Goal: Transaction & Acquisition: Purchase product/service

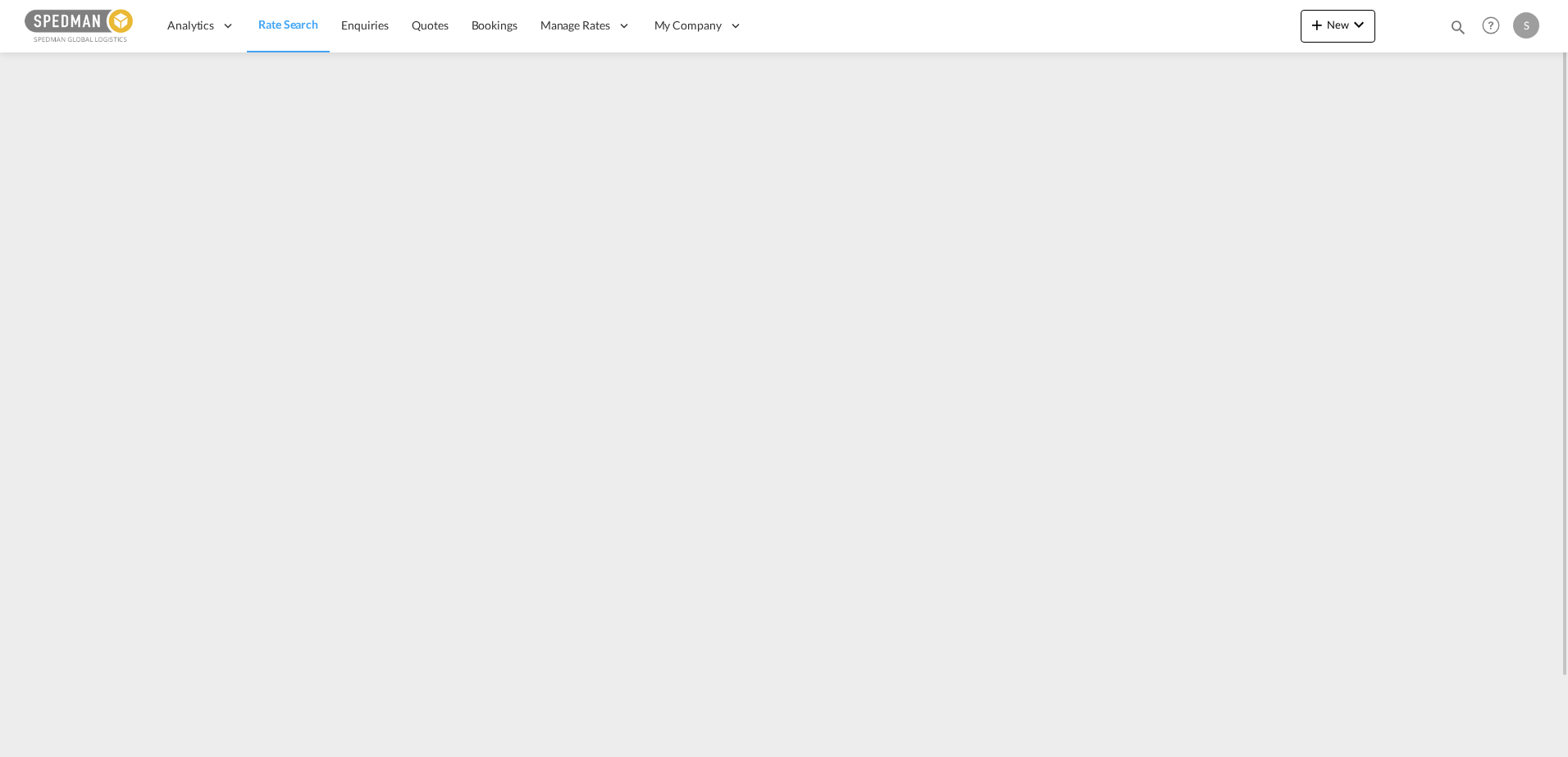
click at [286, 27] on span "Rate Search" at bounding box center [288, 24] width 60 height 14
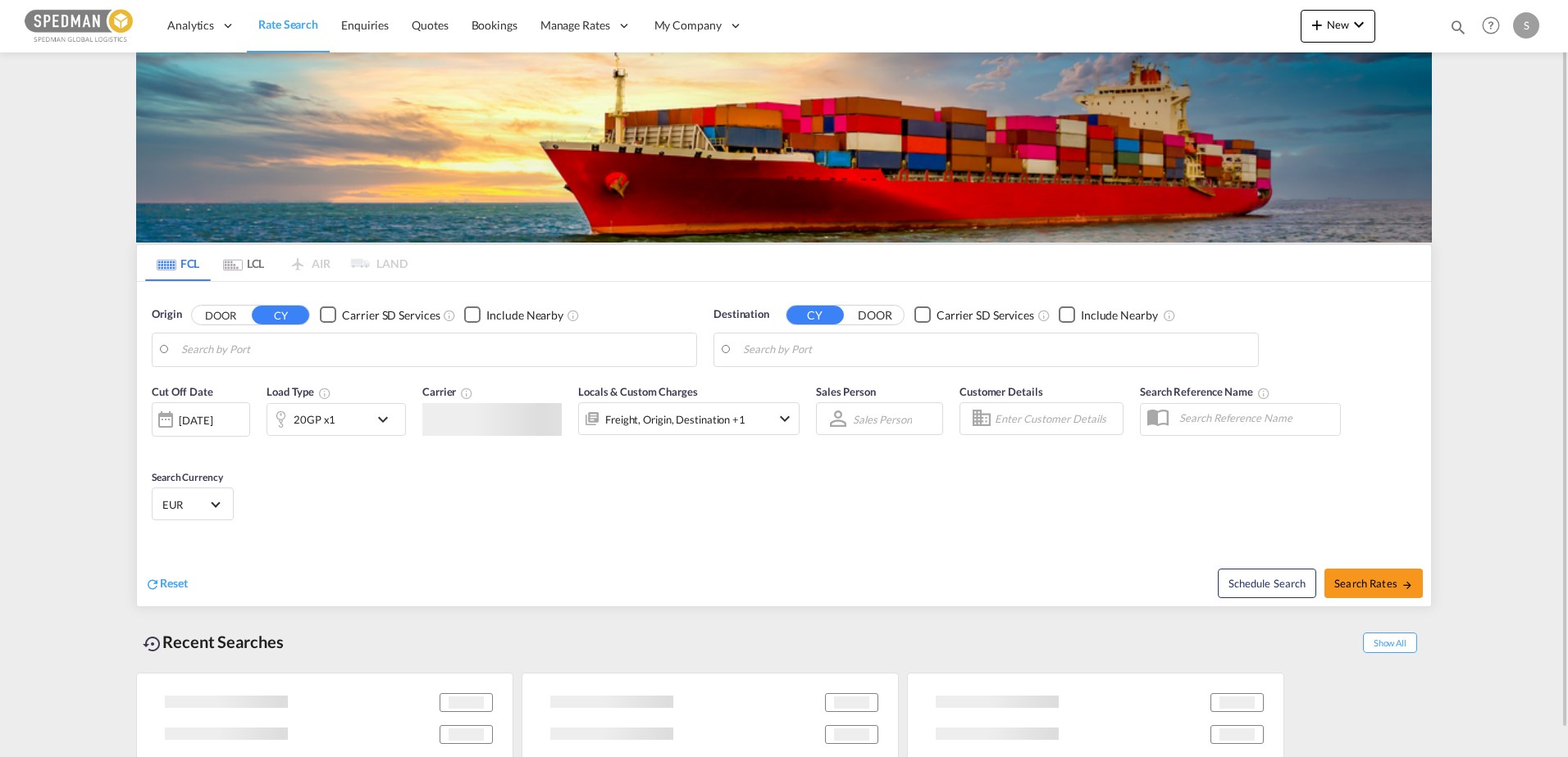
type input "Alesund ([GEOGRAPHIC_DATA]), NOAES"
type input "[GEOGRAPHIC_DATA], THBKK"
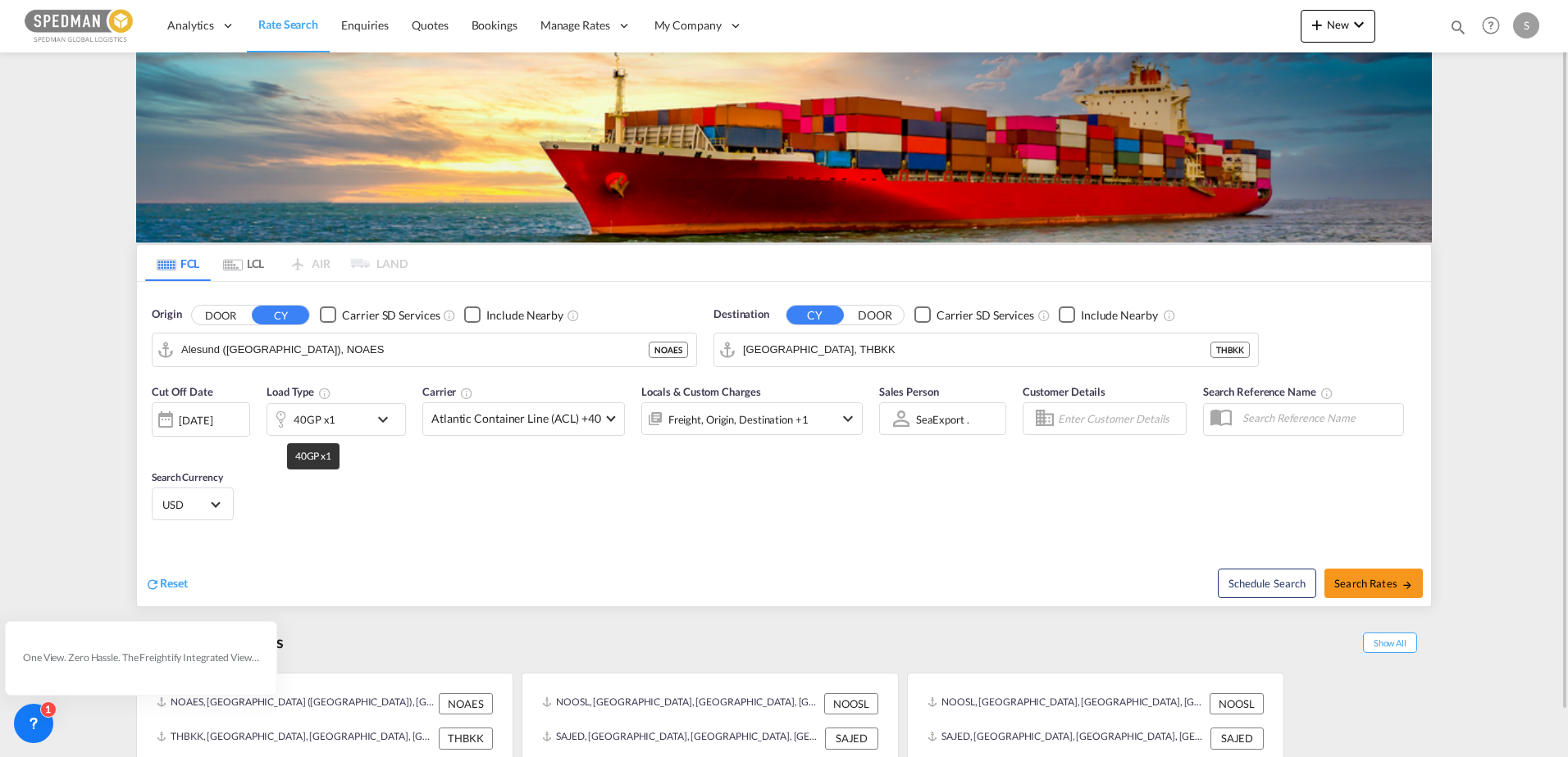
click at [329, 421] on div "40GP x1" at bounding box center [315, 419] width 41 height 23
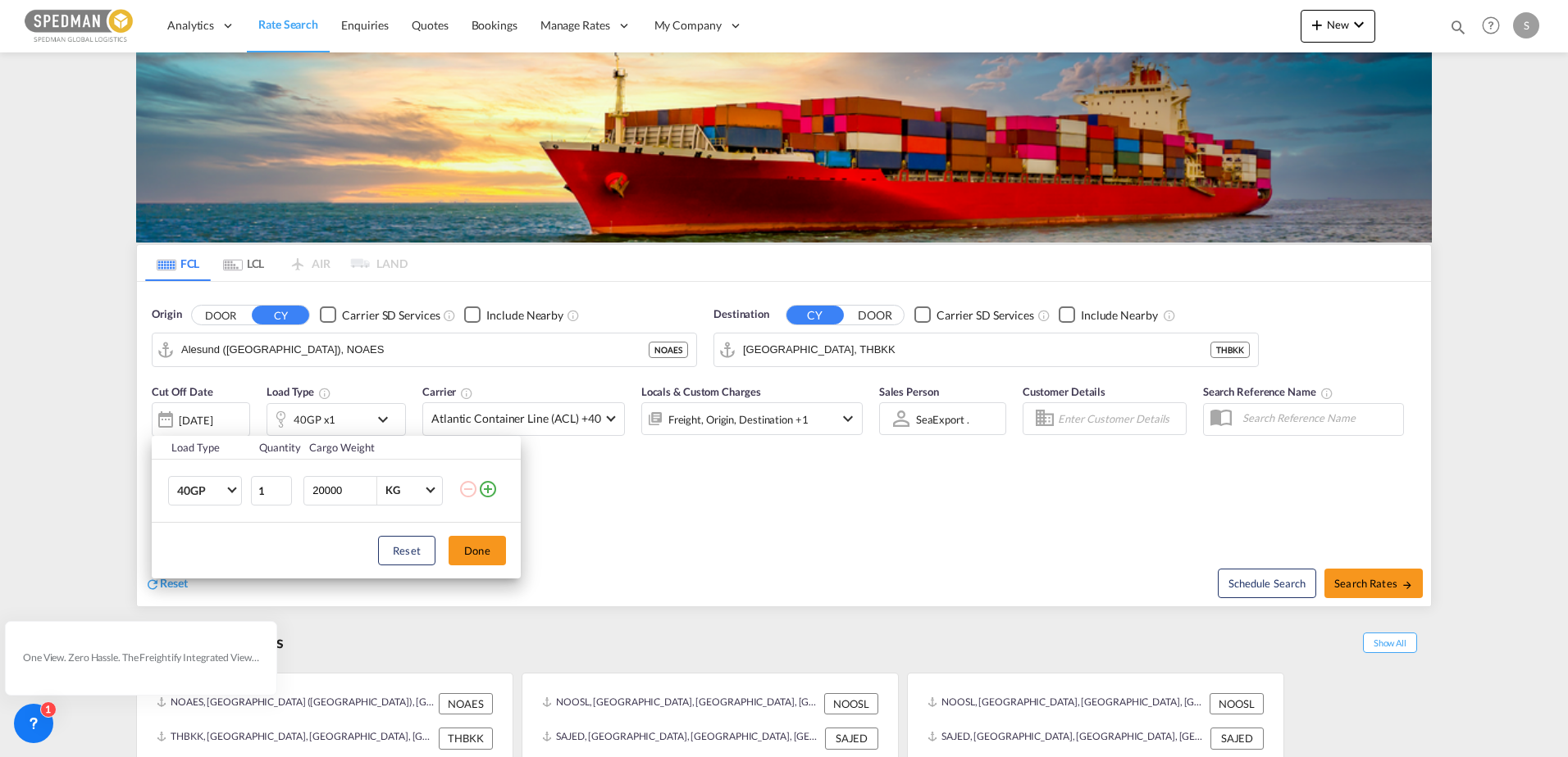
click at [222, 506] on td "40GP 20GP 40GP 40HC 45HC 20RE 40RE 40HR 20OT 40OT 20FR 40FR 40NR 20NR 45S 20TK …" at bounding box center [200, 491] width 98 height 63
click at [222, 502] on md-select-value "40GP" at bounding box center [208, 491] width 66 height 28
click at [216, 526] on md-option "40HC" at bounding box center [219, 530] width 111 height 39
click at [488, 436] on th at bounding box center [489, 447] width 62 height 24
click at [494, 425] on div "Load Type Quantity Cargo Weight 40HC 1 20000 KG KG Load type addition is restri…" at bounding box center [784, 378] width 1568 height 757
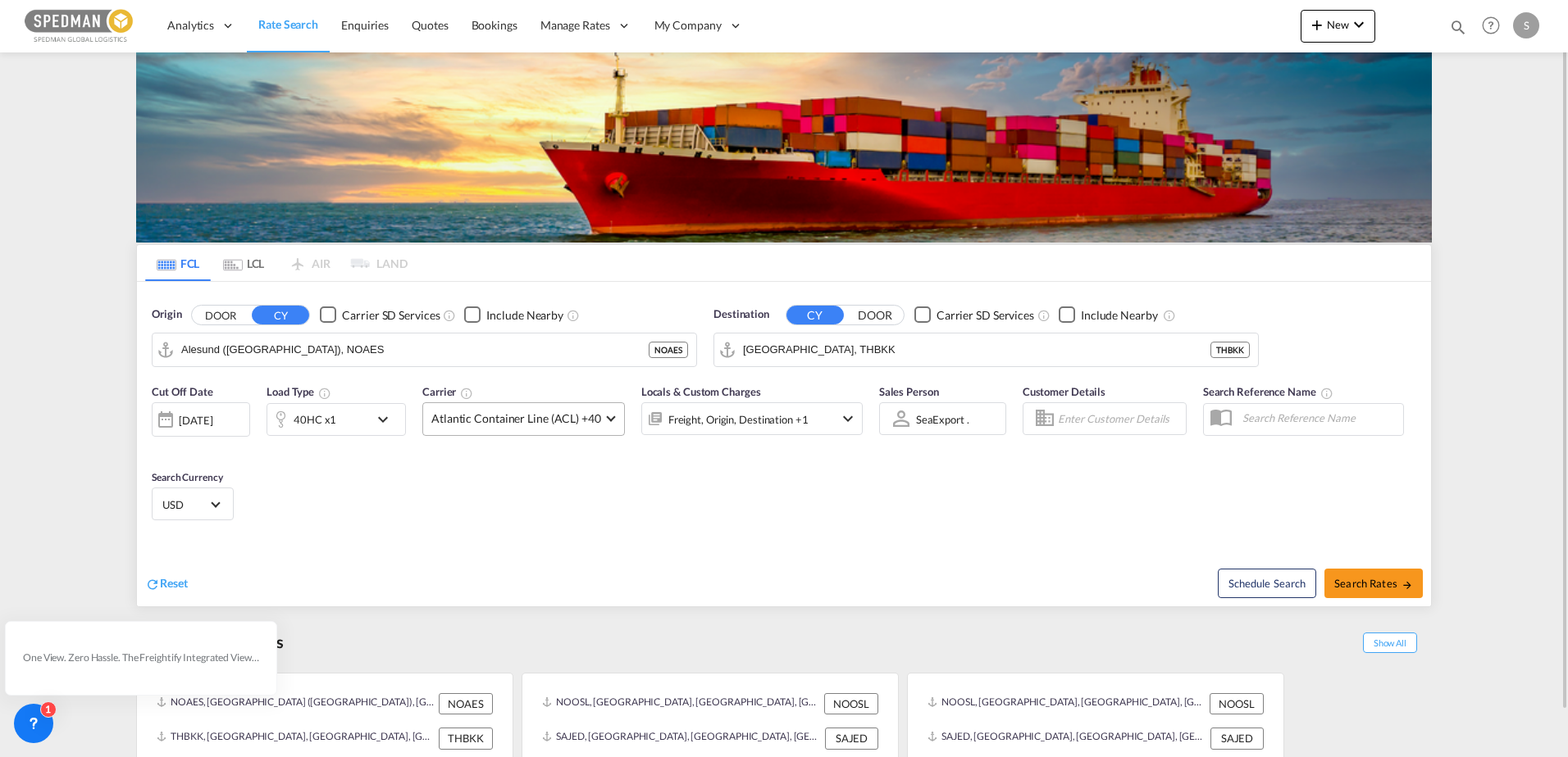
click at [496, 425] on span "Atlantic Container Line (ACL) +40" at bounding box center [516, 419] width 170 height 17
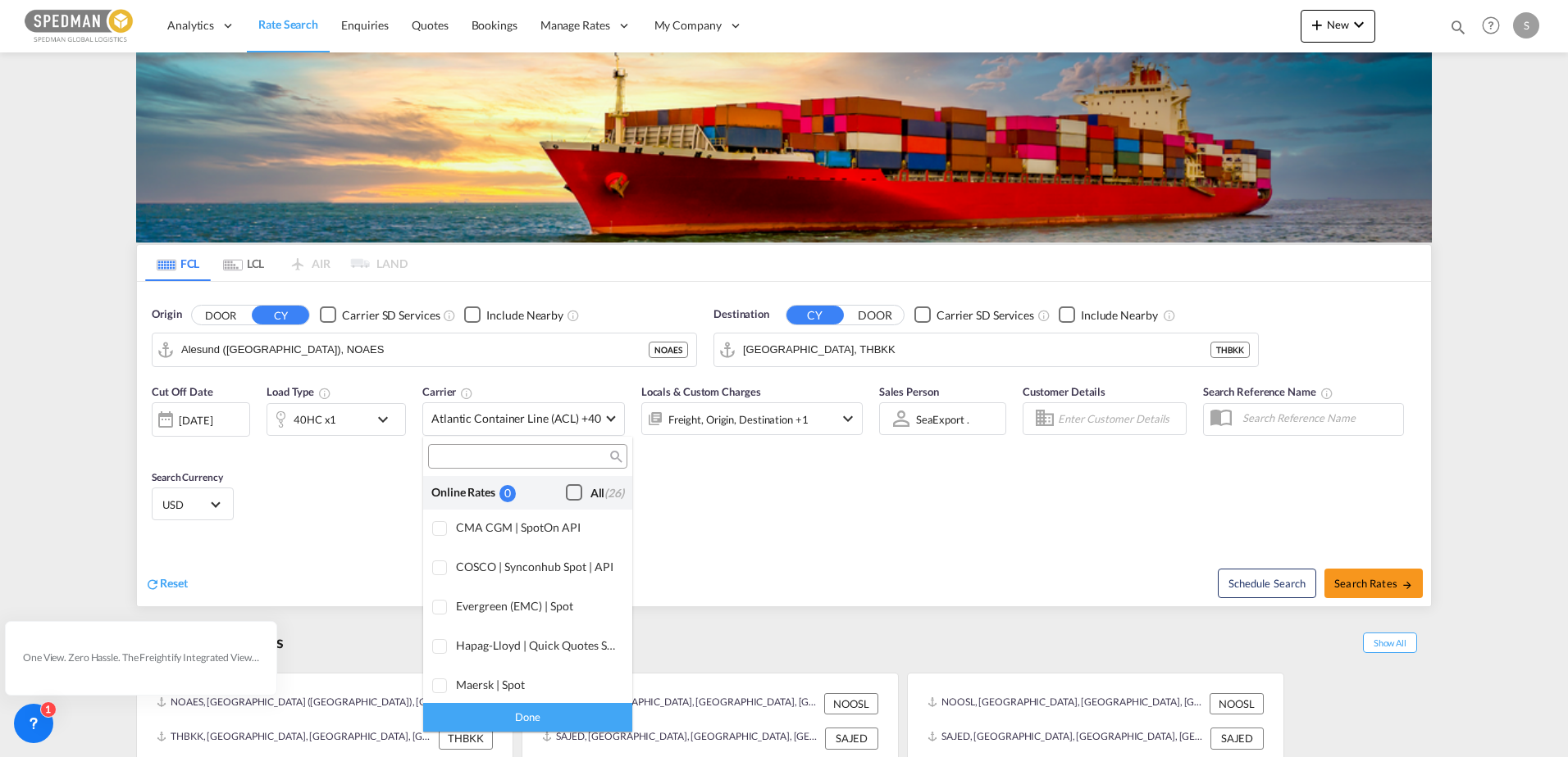
click at [568, 490] on div "Checkbox No Ink" at bounding box center [574, 493] width 17 height 17
click at [534, 716] on div "Done" at bounding box center [528, 718] width 209 height 29
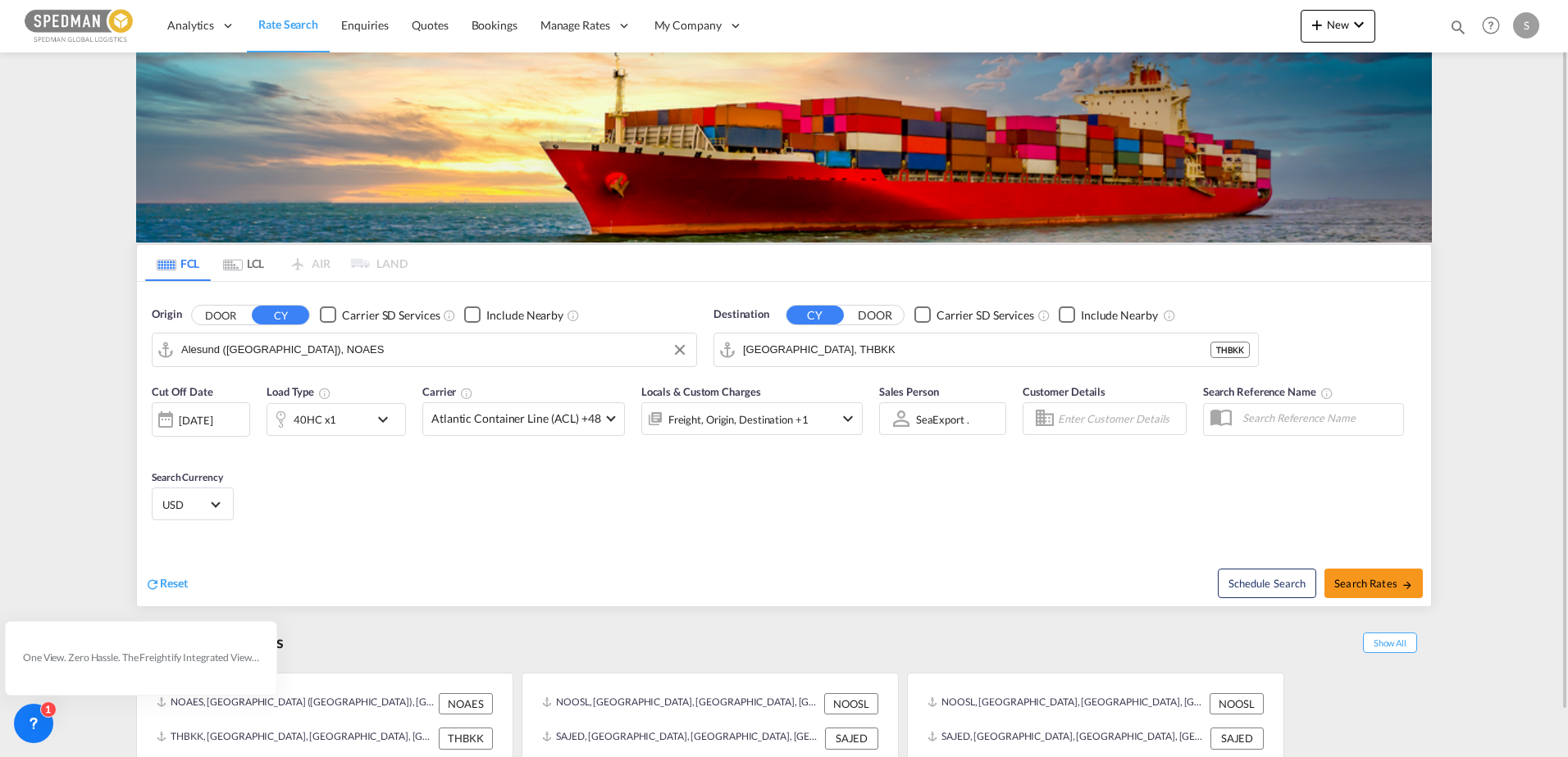
click at [431, 356] on input "Alesund ([GEOGRAPHIC_DATA]), NOAES" at bounding box center [435, 350] width 507 height 25
type input "orkanger"
click at [275, 344] on body "Analytics Dashboard Rate Search Enquiries Quotes Bookings" at bounding box center [784, 378] width 1568 height 757
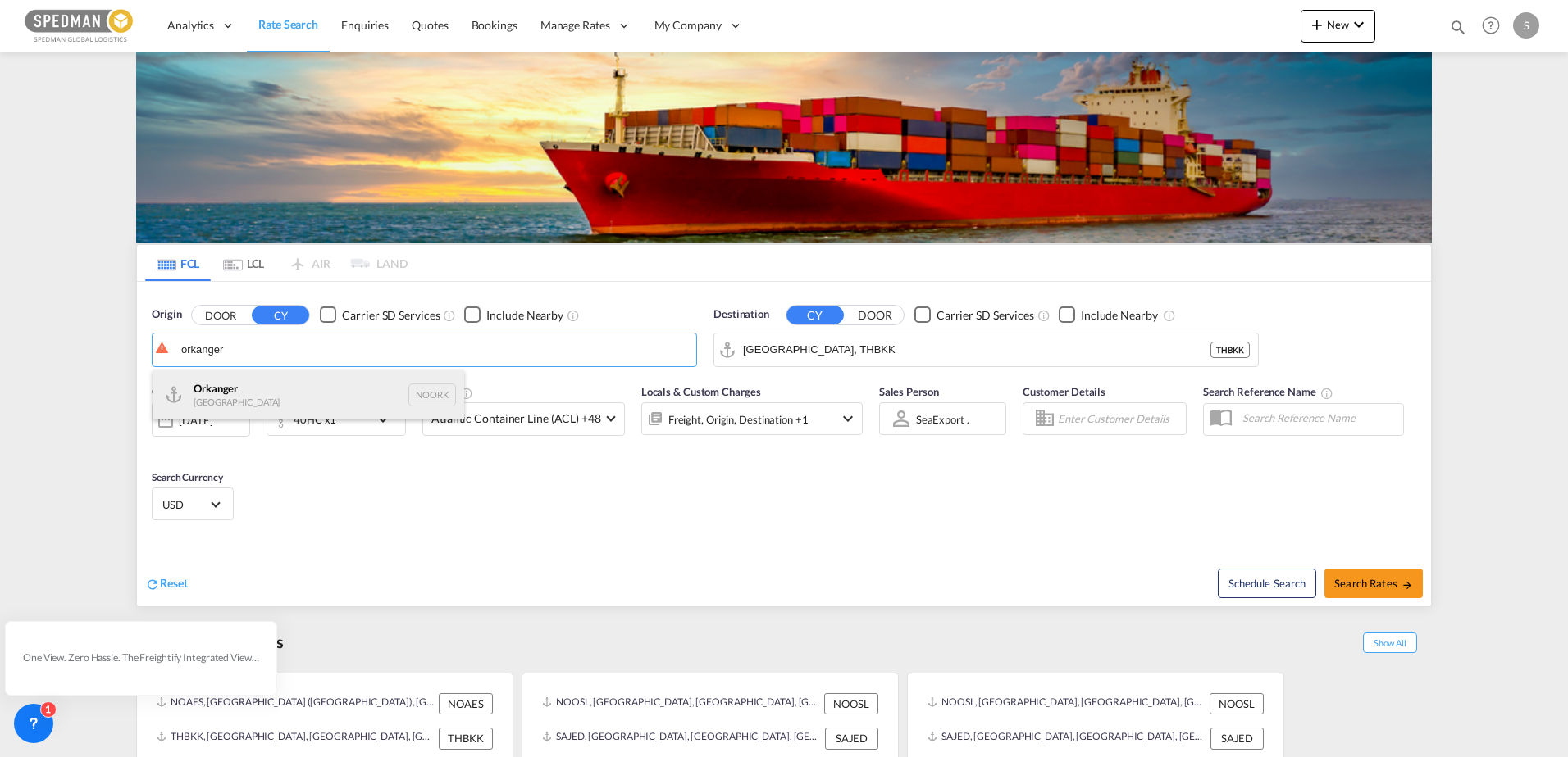
click at [242, 390] on div "Orkanger Norway NOORK" at bounding box center [309, 395] width 312 height 49
type input "[PERSON_NAME], NOORK"
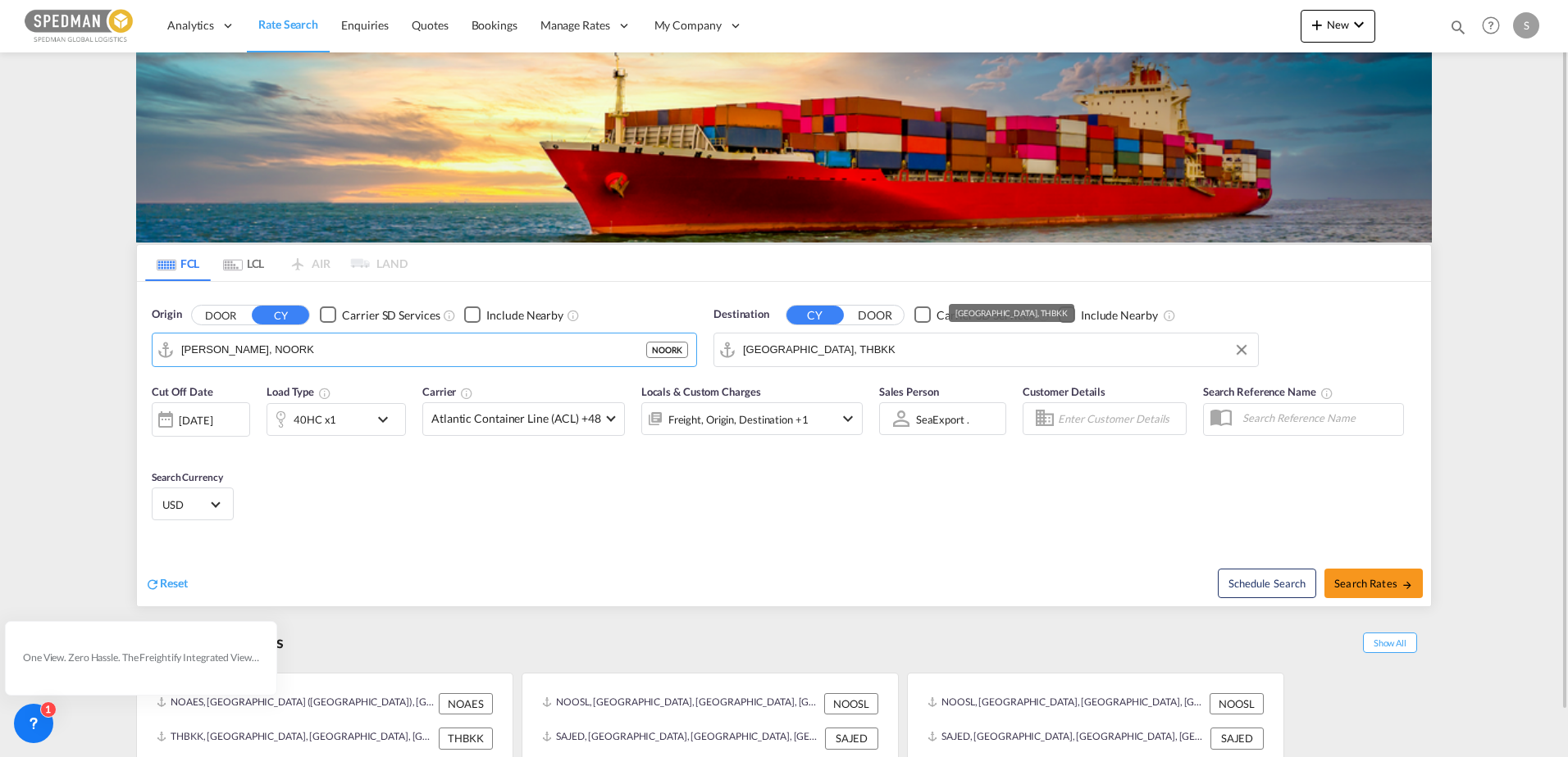
click at [916, 355] on input "[GEOGRAPHIC_DATA], THBKK" at bounding box center [997, 350] width 507 height 25
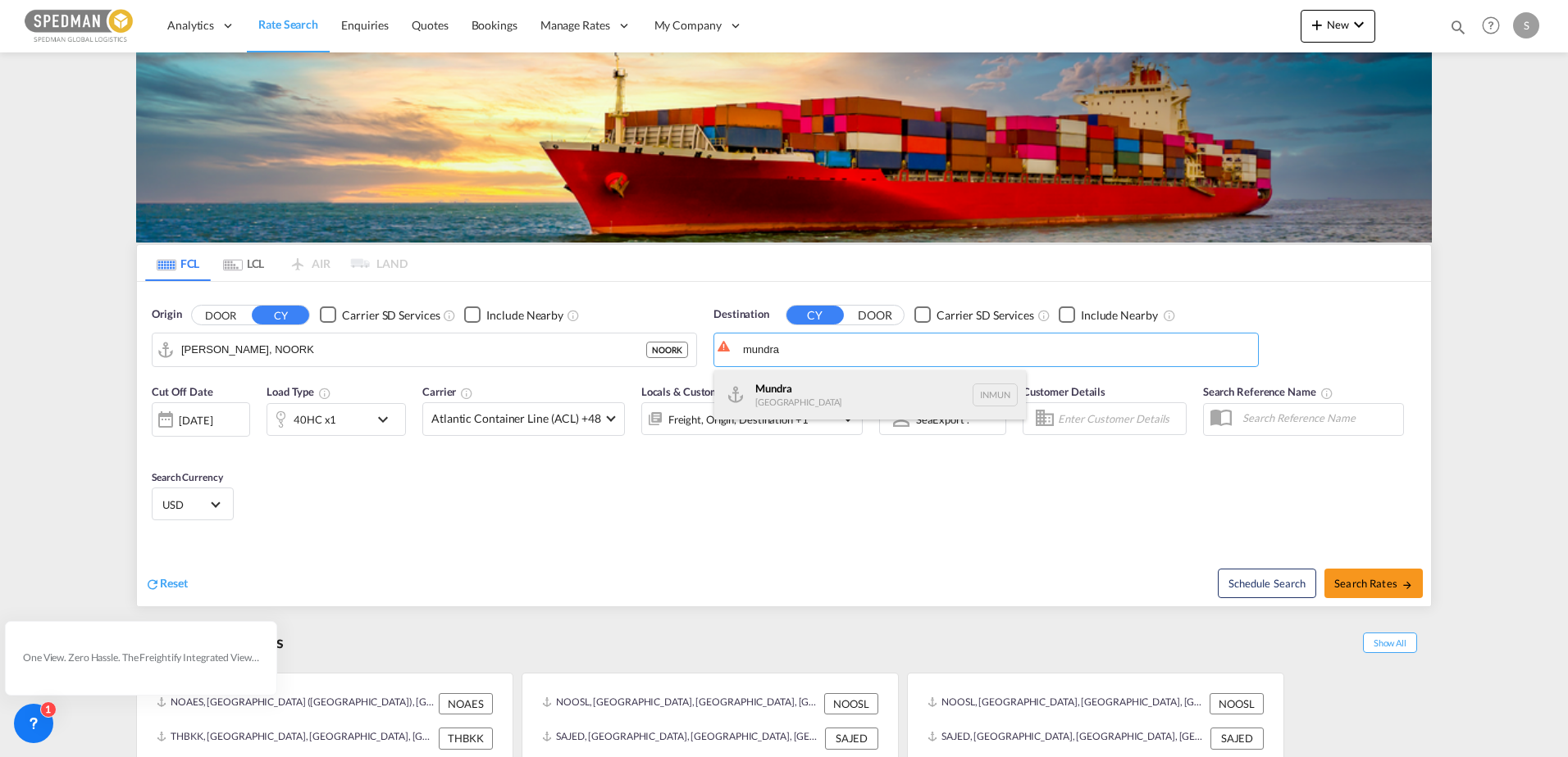
click at [808, 394] on div "Mundra [GEOGRAPHIC_DATA] INMUN" at bounding box center [870, 395] width 312 height 49
type input "Mundra, INMUN"
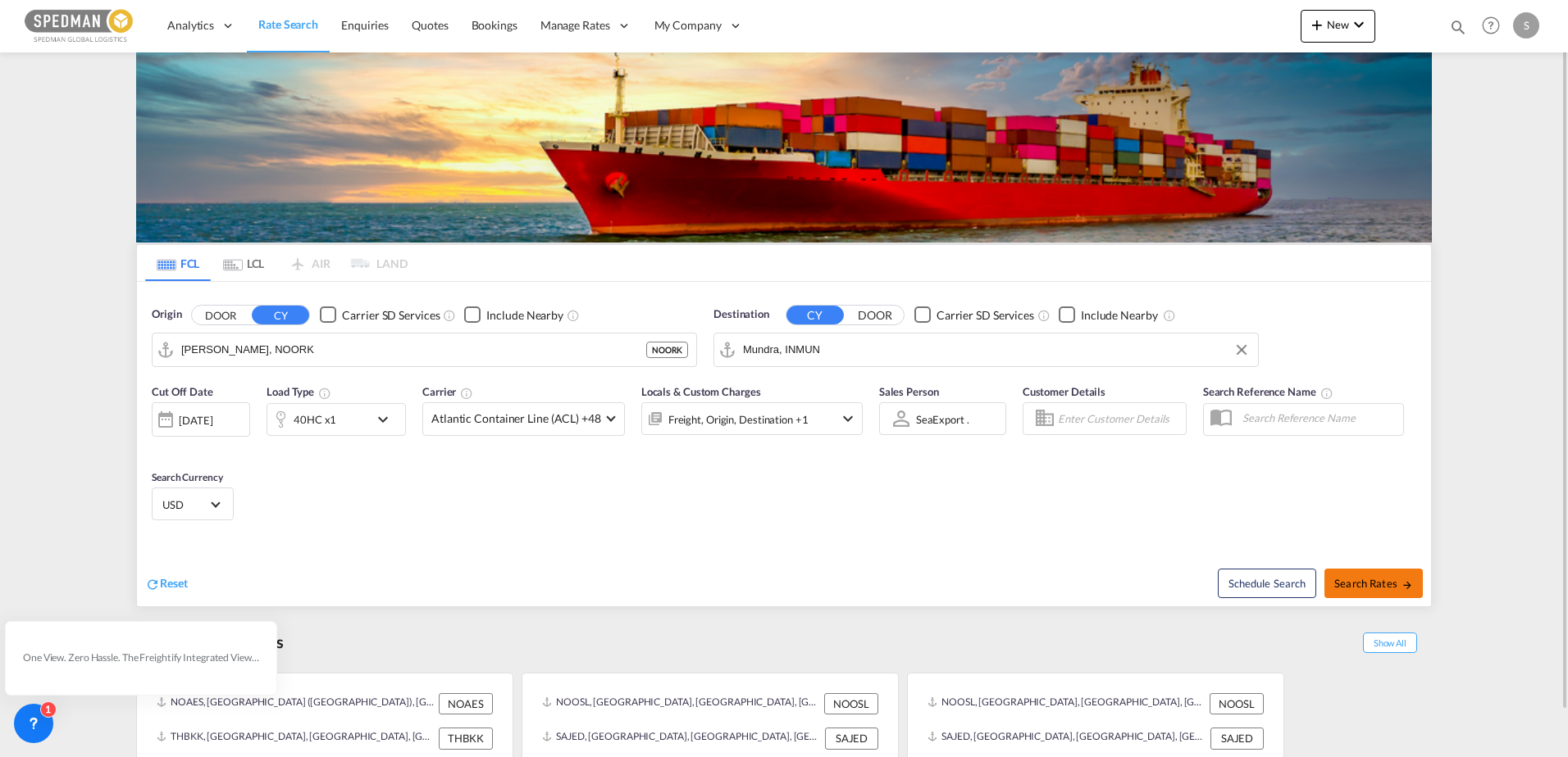
click at [1373, 575] on button "Search Rates" at bounding box center [1374, 584] width 99 height 30
type input "NOORK to INMUN / [DATE]"
